Goal: Find specific page/section: Find specific page/section

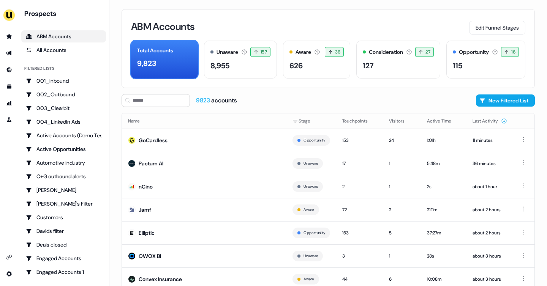
scroll to position [16, 0]
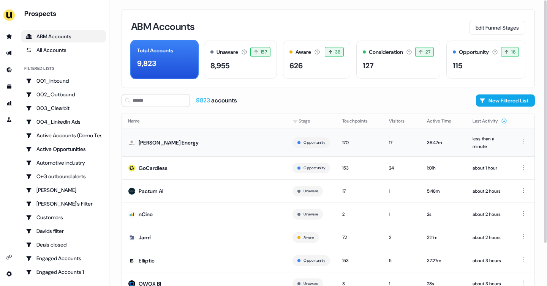
click at [202, 144] on td "[PERSON_NAME] Energy" at bounding box center [204, 143] width 164 height 28
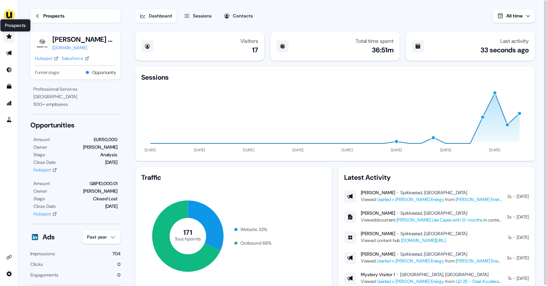
click at [9, 39] on icon "Go to prospects" at bounding box center [9, 36] width 6 height 6
